Goal: Find specific page/section: Find specific page/section

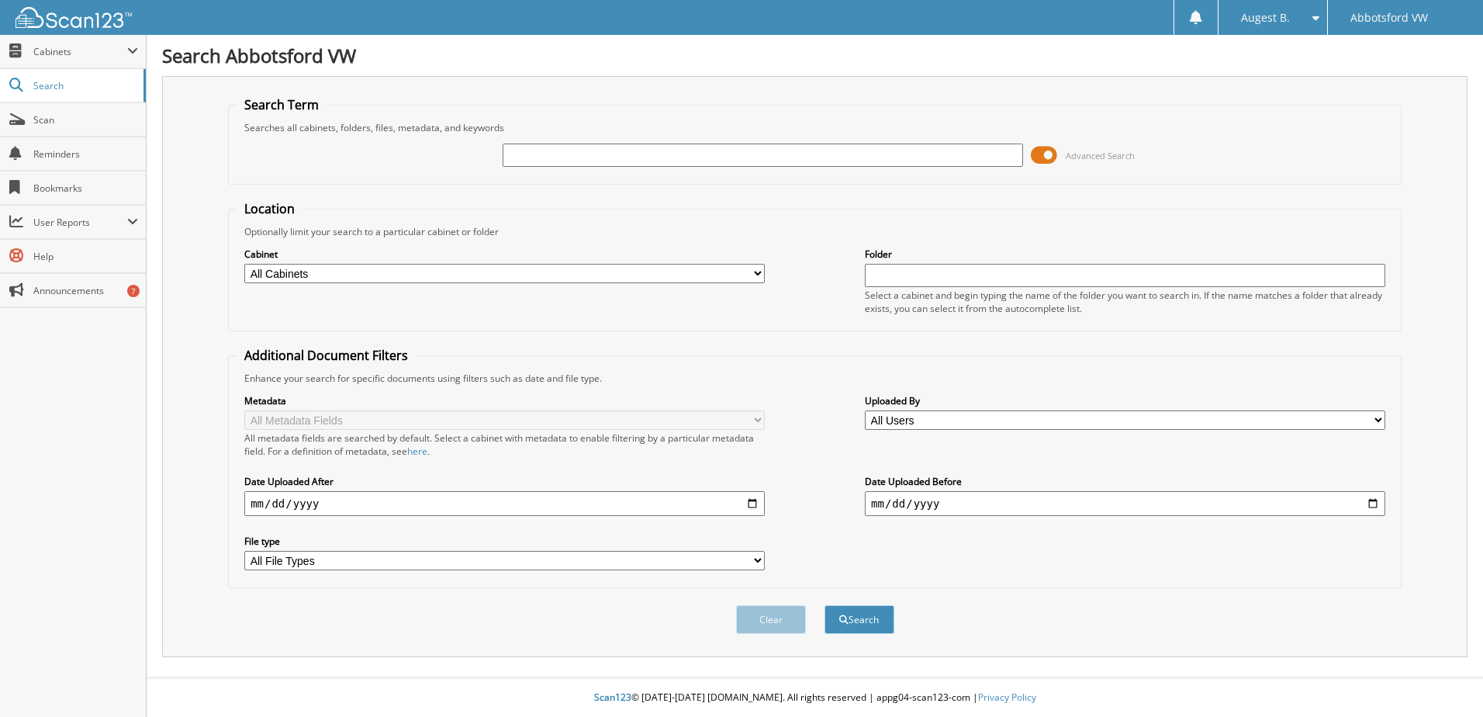
click at [613, 163] on input "text" at bounding box center [763, 154] width 520 height 23
type input "palejko"
click at [861, 625] on button "Search" at bounding box center [859, 619] width 70 height 29
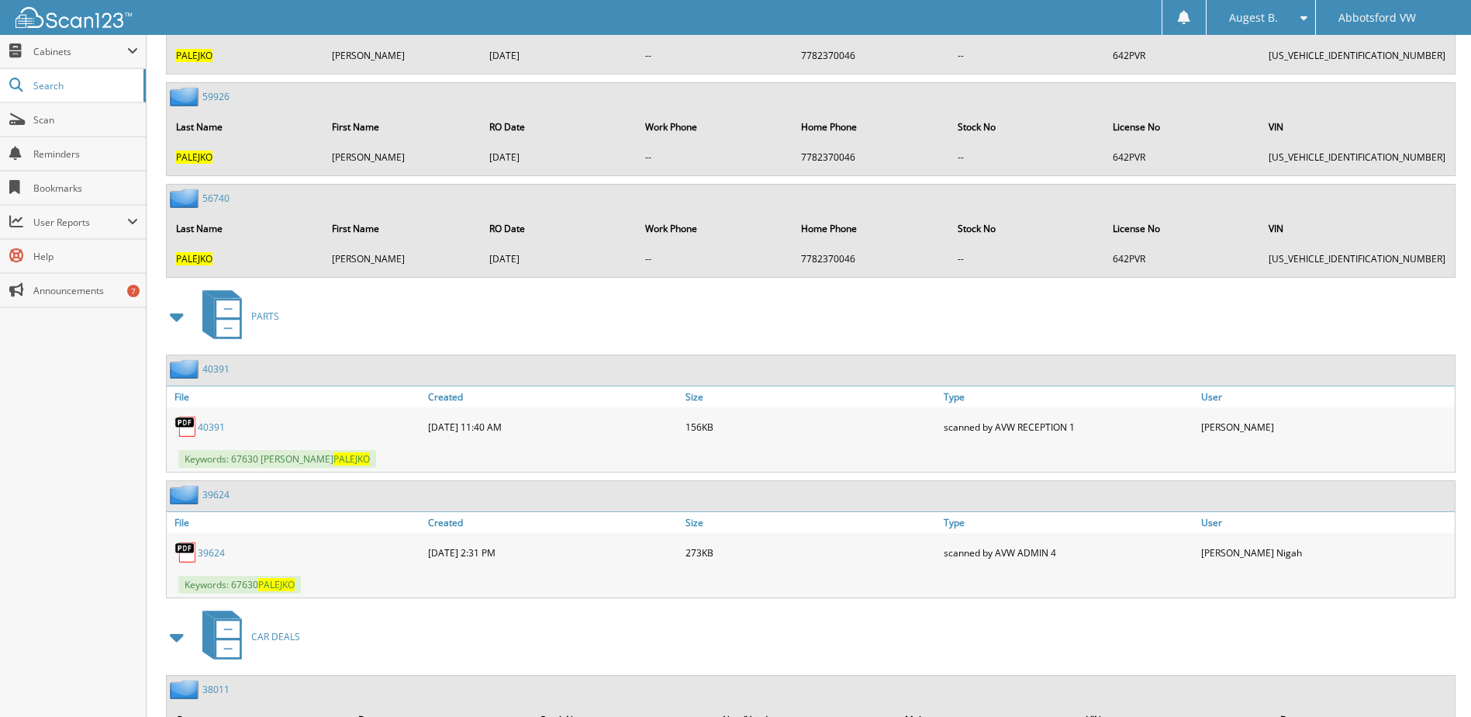
scroll to position [1883, 0]
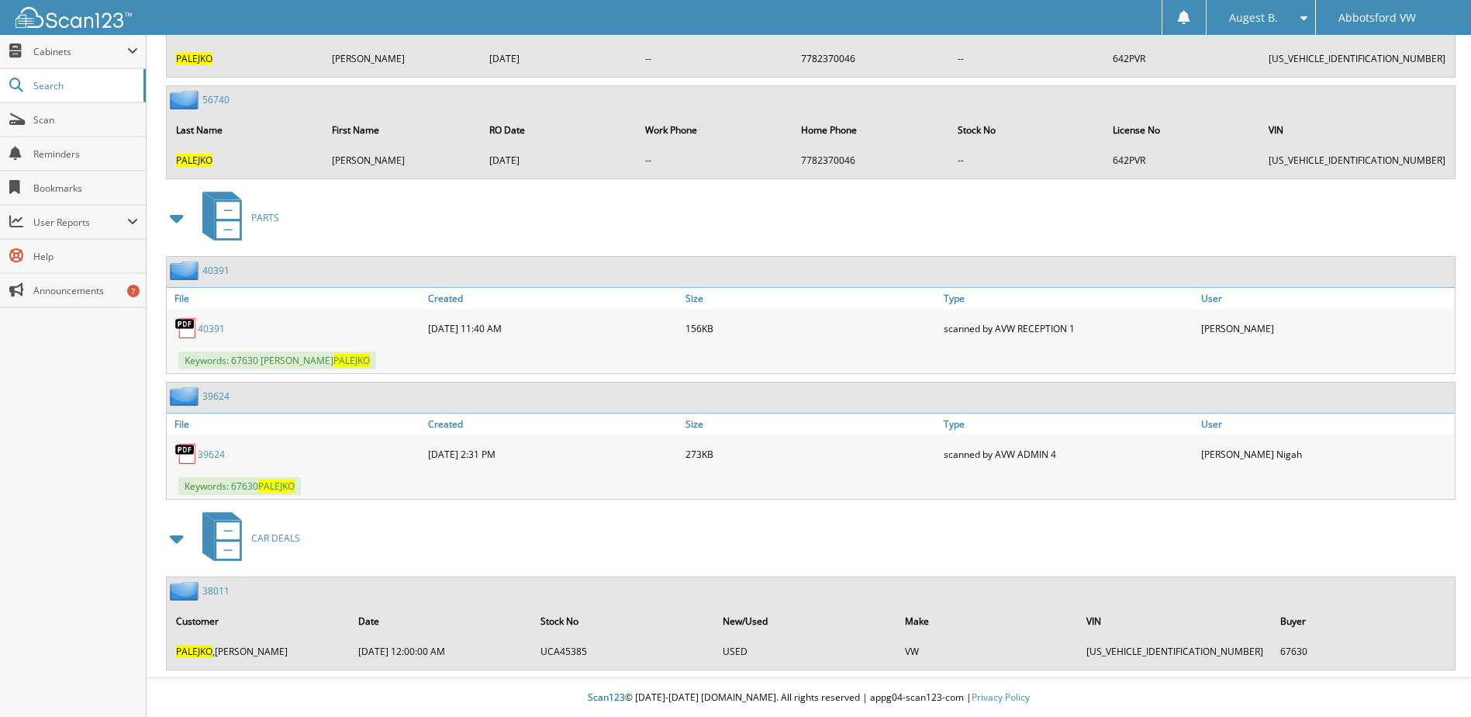
click at [199, 651] on span "PALEJKO" at bounding box center [194, 650] width 36 height 13
click at [219, 587] on link "38011" at bounding box center [215, 590] width 27 height 13
